Goal: Information Seeking & Learning: Learn about a topic

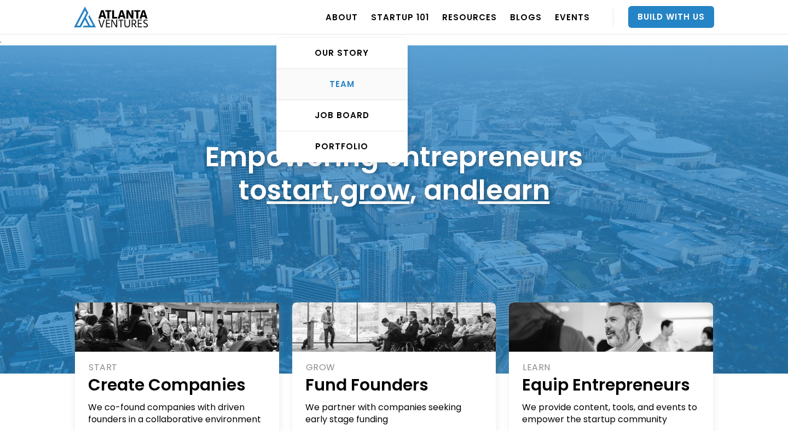
click at [341, 79] on div "TEAM" at bounding box center [342, 84] width 130 height 11
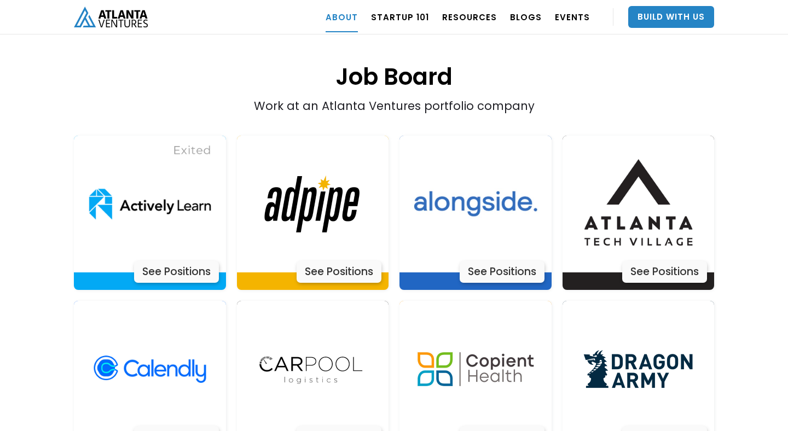
scroll to position [2138, 0]
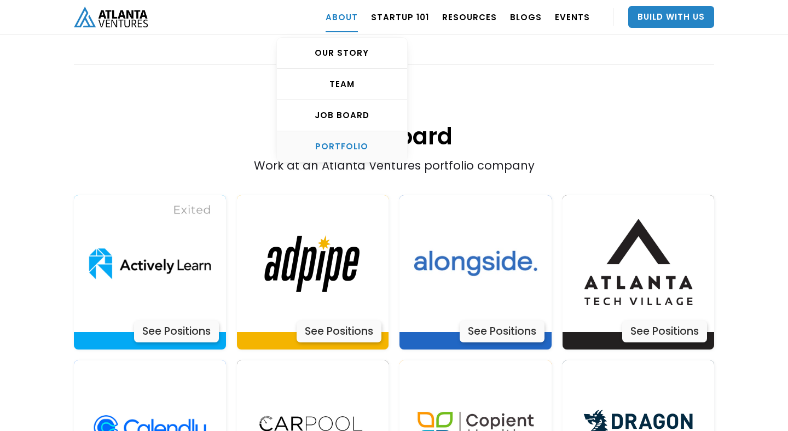
click at [366, 146] on div "PORTFOLIO" at bounding box center [342, 146] width 130 height 11
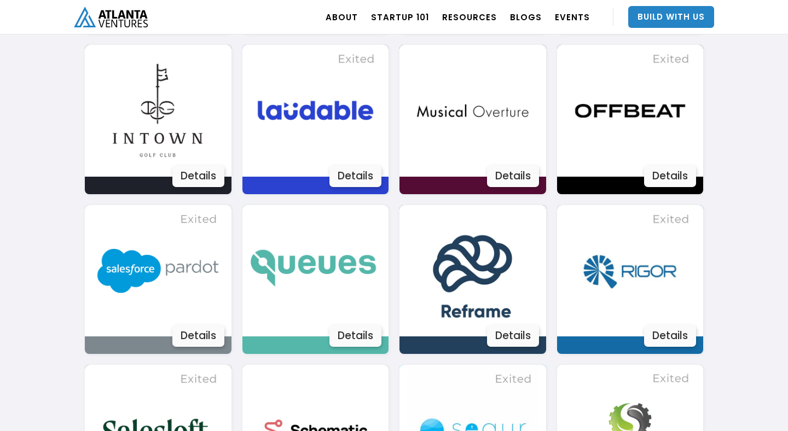
scroll to position [1587, 0]
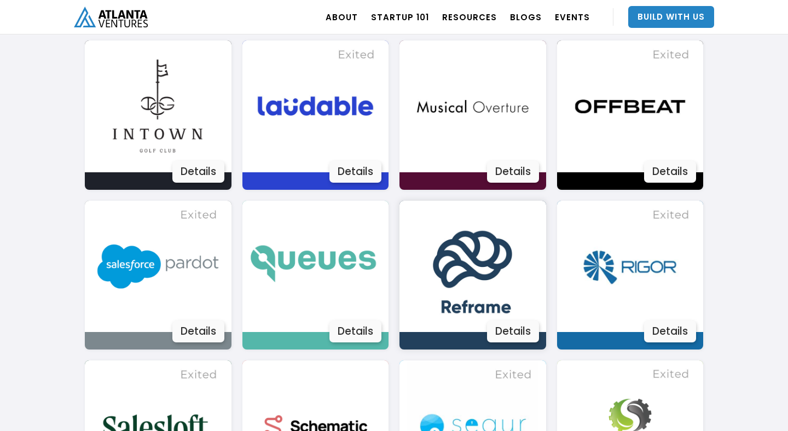
click at [513, 303] on img at bounding box center [472, 267] width 132 height 132
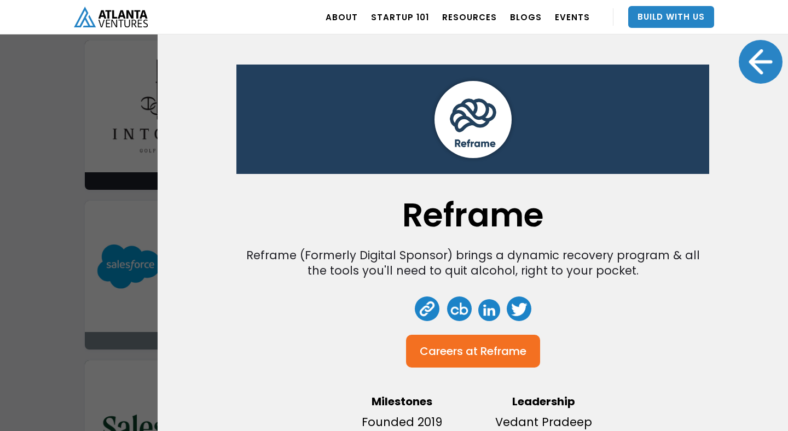
click at [428, 307] on link at bounding box center [427, 309] width 25 height 25
click at [763, 63] on div at bounding box center [761, 62] width 44 height 44
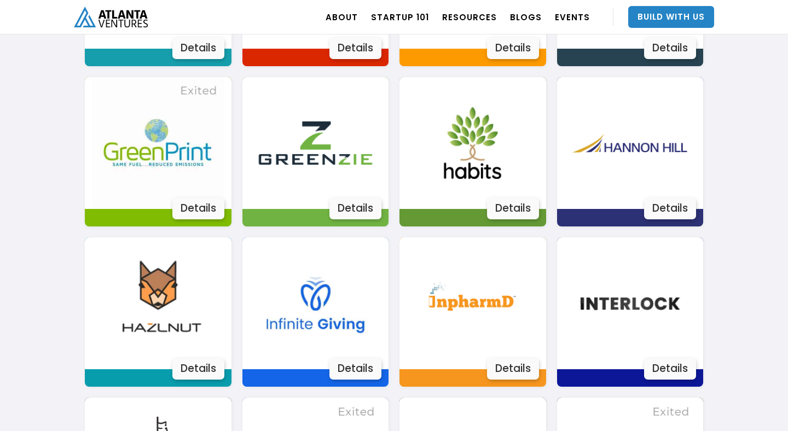
scroll to position [1215, 0]
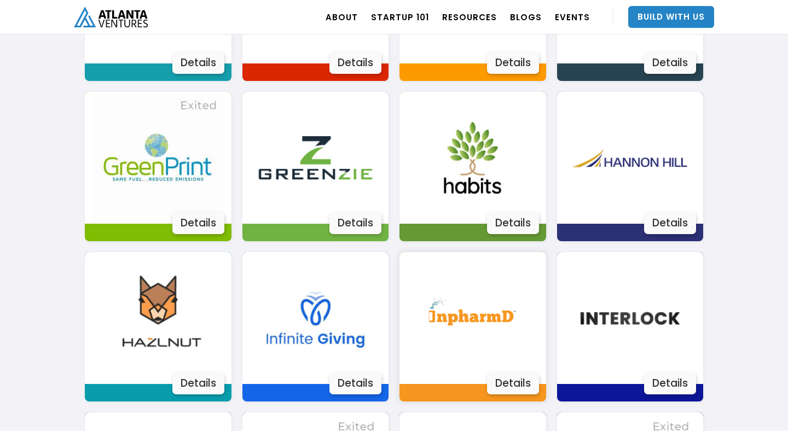
click at [524, 382] on div "Details" at bounding box center [513, 384] width 52 height 22
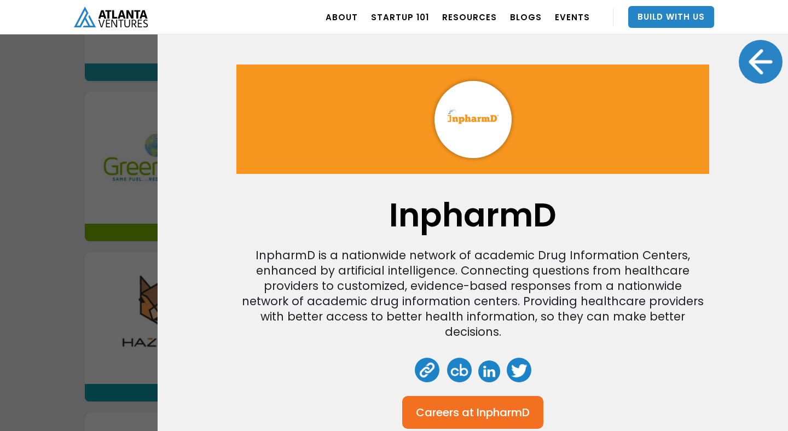
click at [750, 75] on div at bounding box center [761, 62] width 44 height 44
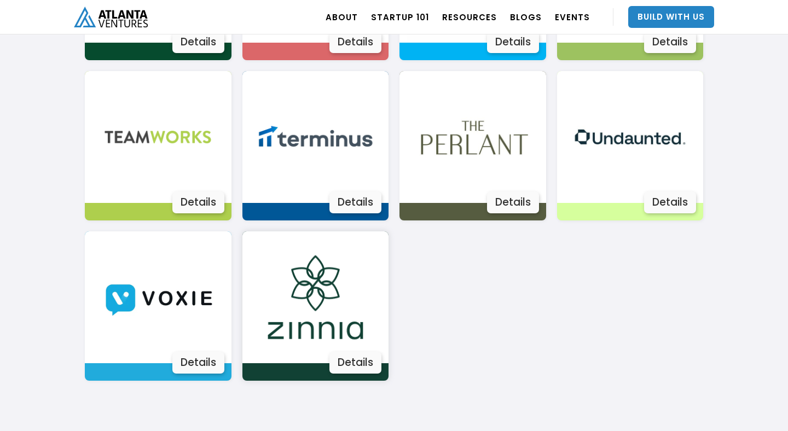
scroll to position [2030, 0]
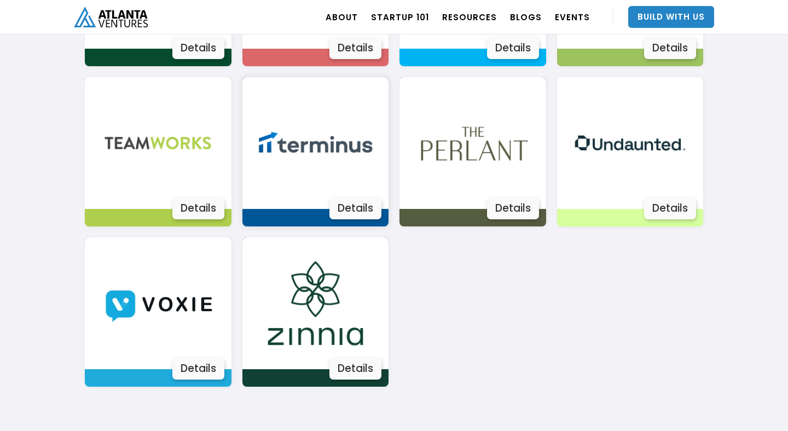
click at [367, 90] on img at bounding box center [315, 143] width 132 height 132
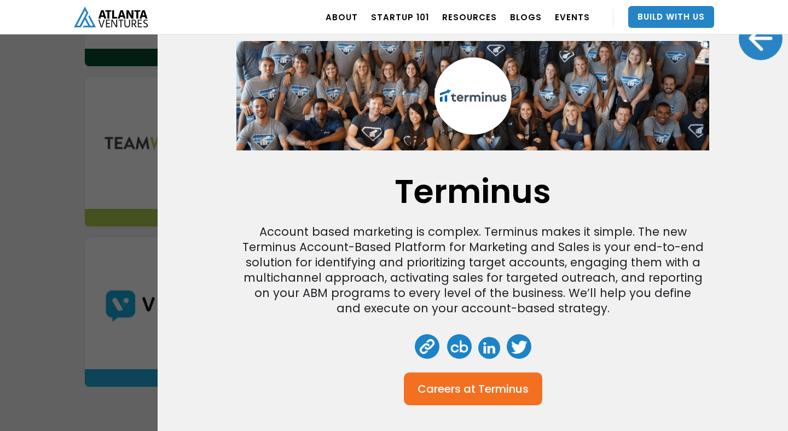
scroll to position [24, 0]
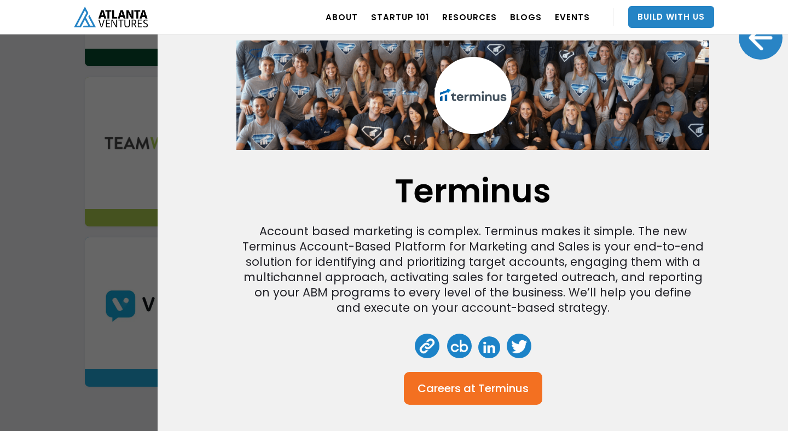
click at [432, 350] on link at bounding box center [427, 346] width 25 height 25
